Goal: Use online tool/utility: Utilize a website feature to perform a specific function

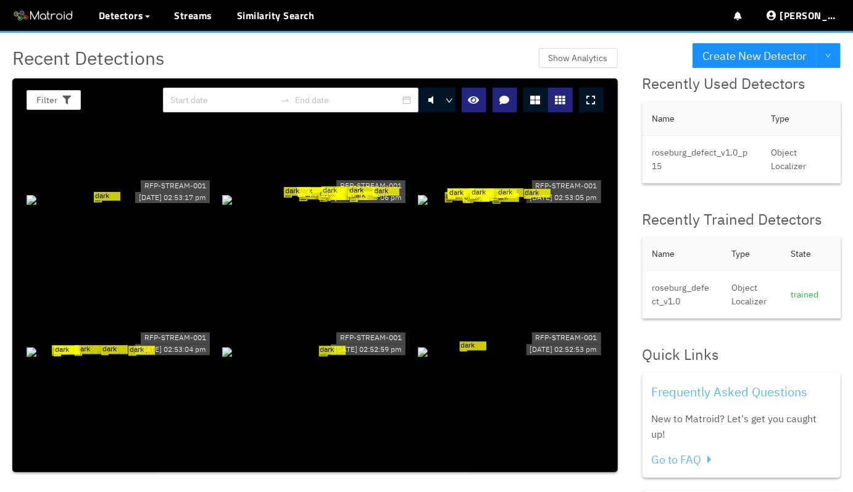
click at [591, 102] on icon at bounding box center [591, 100] width 9 height 10
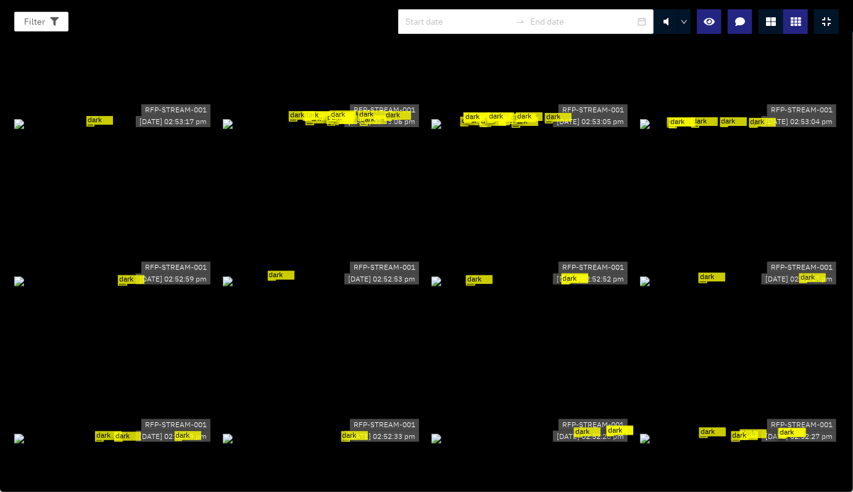
click at [828, 20] on icon at bounding box center [826, 22] width 9 height 10
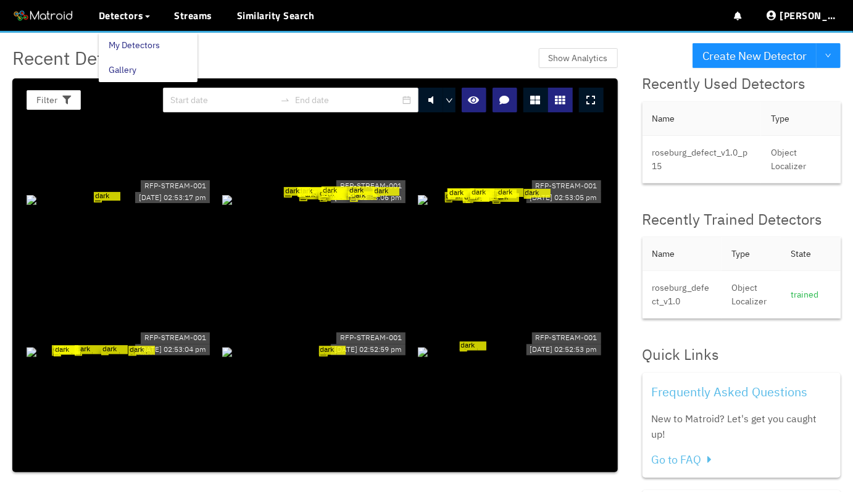
click at [109, 36] on link "My Detectors" at bounding box center [134, 45] width 51 height 25
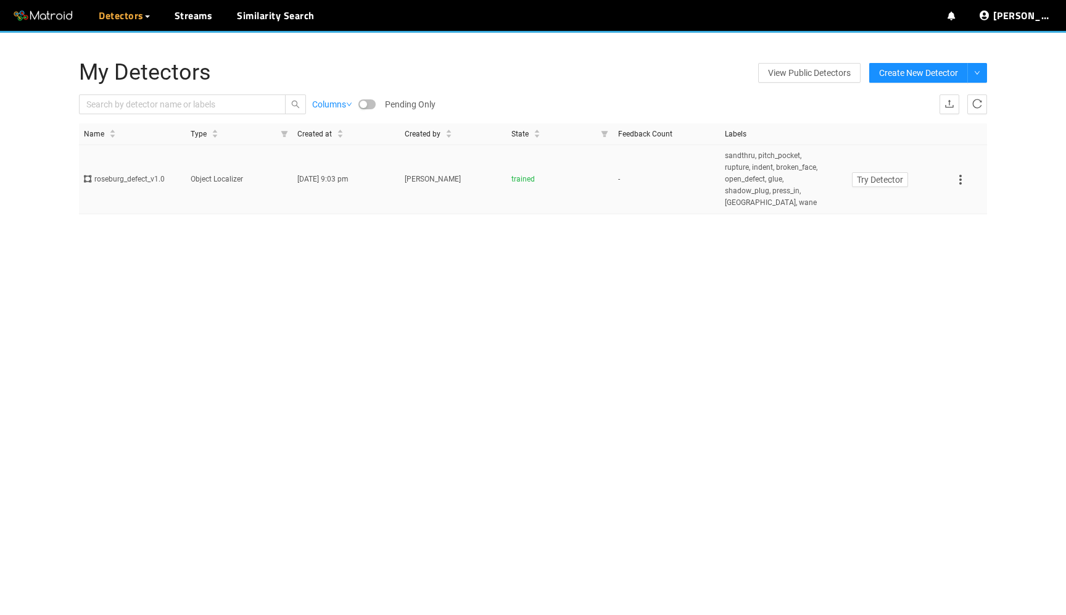
click at [248, 164] on td "Object Localizer" at bounding box center [239, 179] width 107 height 69
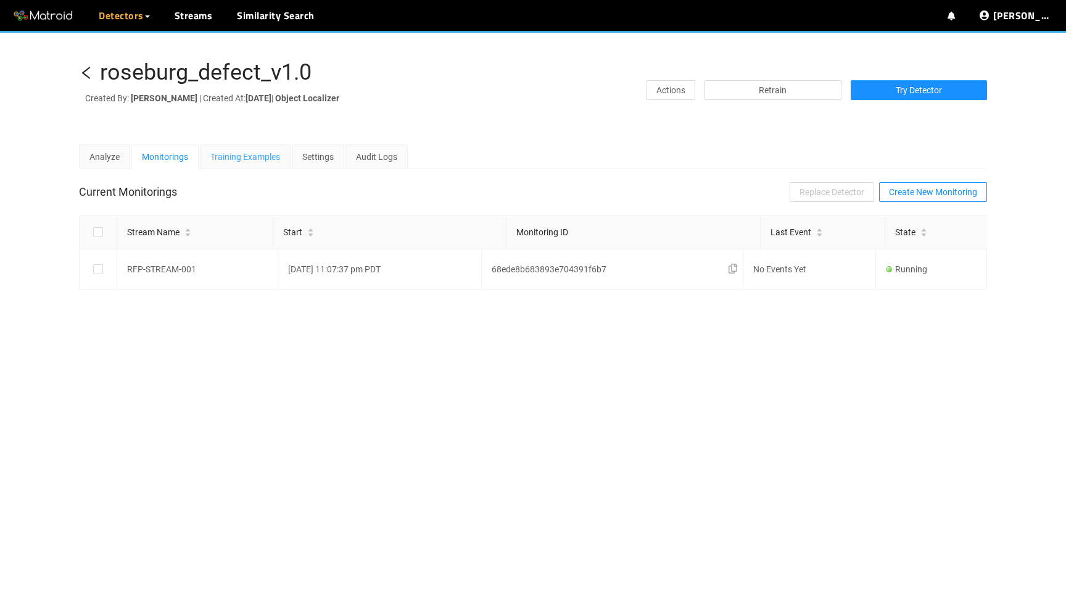
click at [262, 164] on div "Training Examples" at bounding box center [245, 156] width 91 height 25
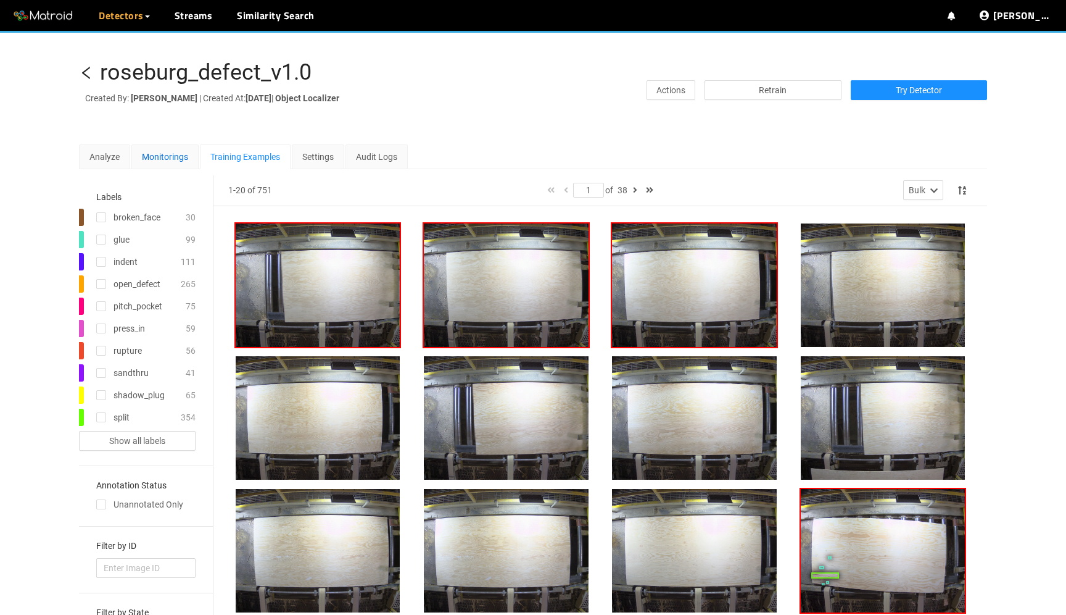
click at [168, 151] on div "Monitorings" at bounding box center [165, 157] width 46 height 14
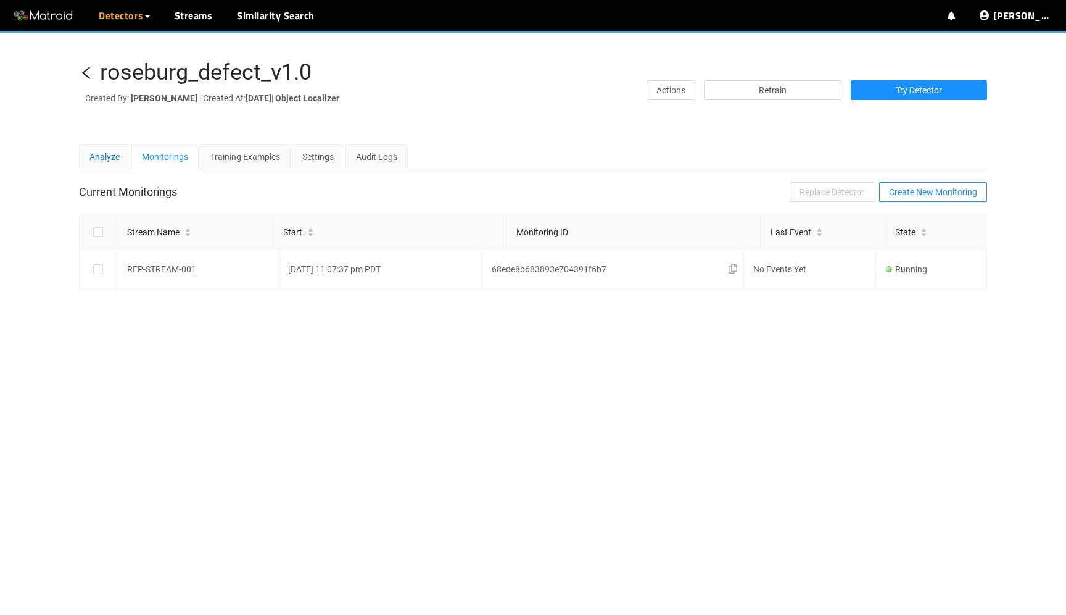
click at [94, 152] on div "Analyze" at bounding box center [104, 157] width 30 height 14
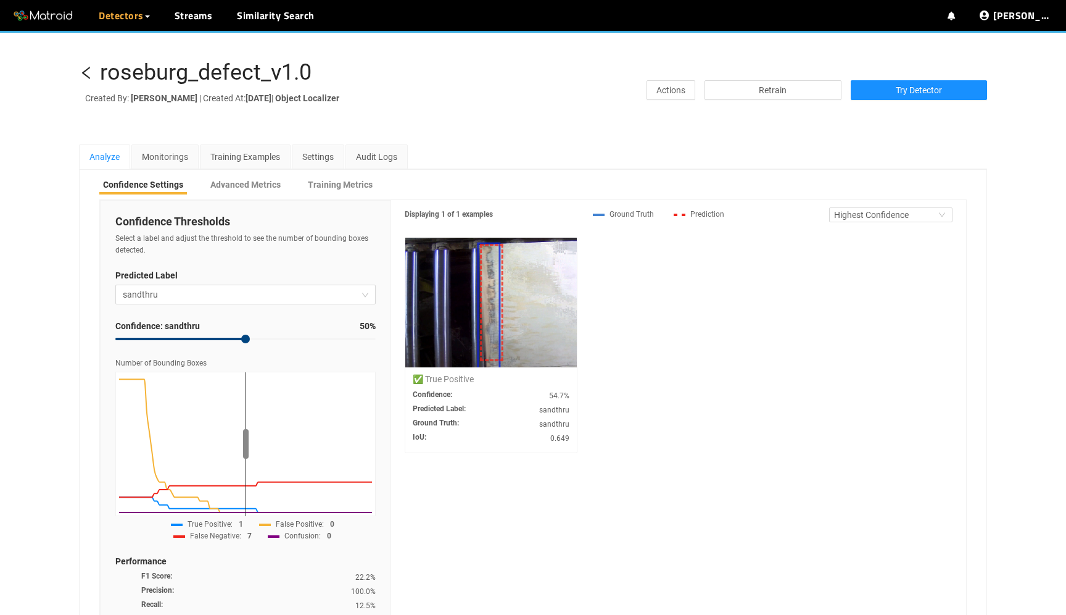
click at [138, 283] on div "Confidence Thresholds Select a label and adjust the threshold to see the number…" at bounding box center [245, 414] width 291 height 428
click at [136, 299] on span "sandthru" at bounding box center [246, 294] width 246 height 19
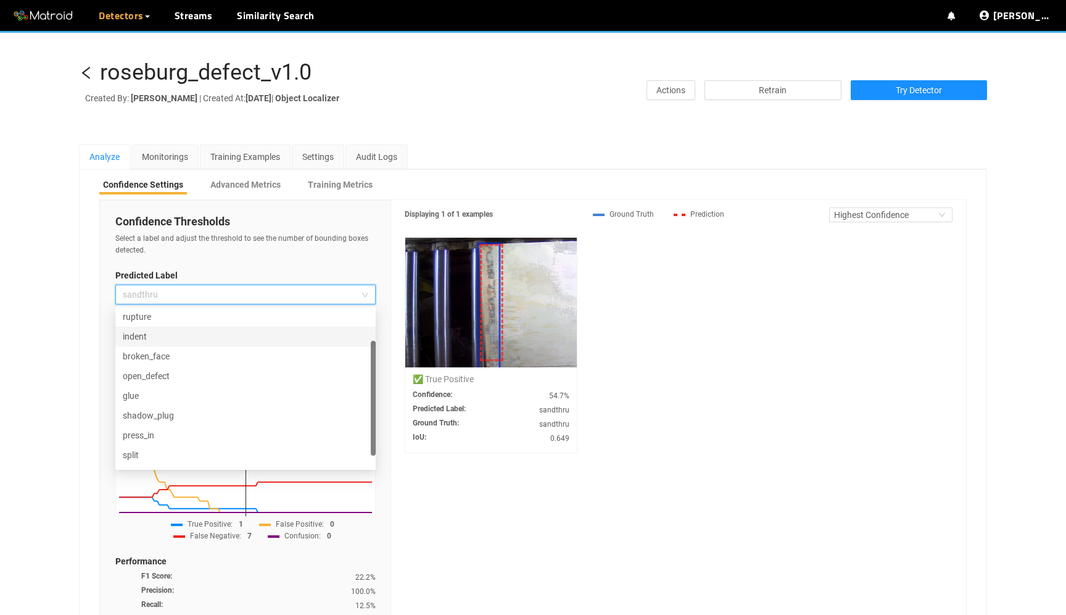
scroll to position [59, 0]
click at [178, 420] on div "press_in" at bounding box center [246, 418] width 246 height 14
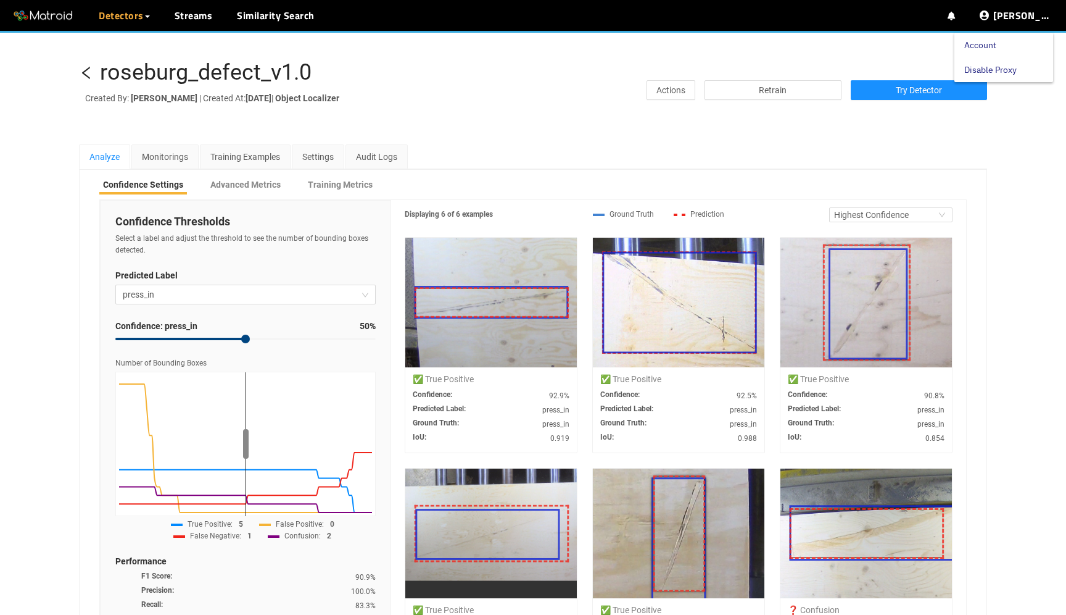
click at [852, 71] on link "Disable Proxy" at bounding box center [991, 69] width 52 height 25
